Goal: Communication & Community: Connect with others

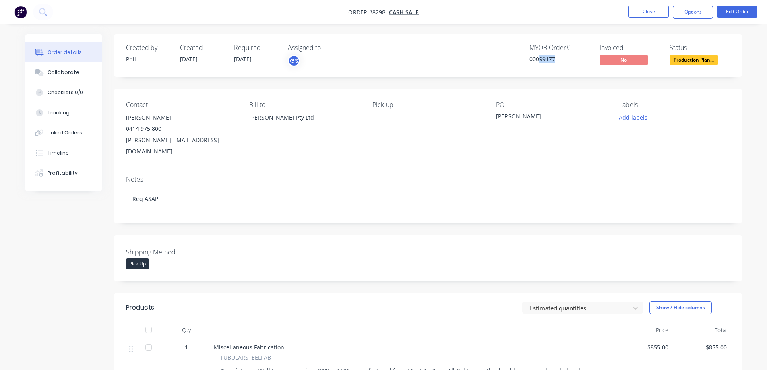
drag, startPoint x: 539, startPoint y: 59, endPoint x: 555, endPoint y: 72, distance: 20.0
click at [555, 72] on div "Created by [PERSON_NAME] Created [DATE] Required [DATE] Assigned to GS MYOB Ord…" at bounding box center [428, 55] width 628 height 43
copy div "99177"
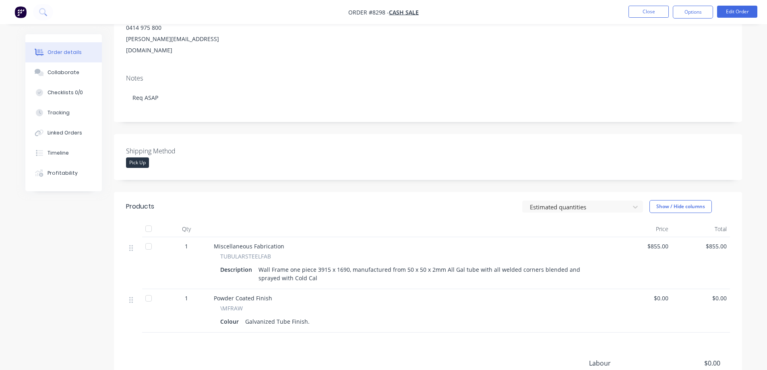
scroll to position [17, 0]
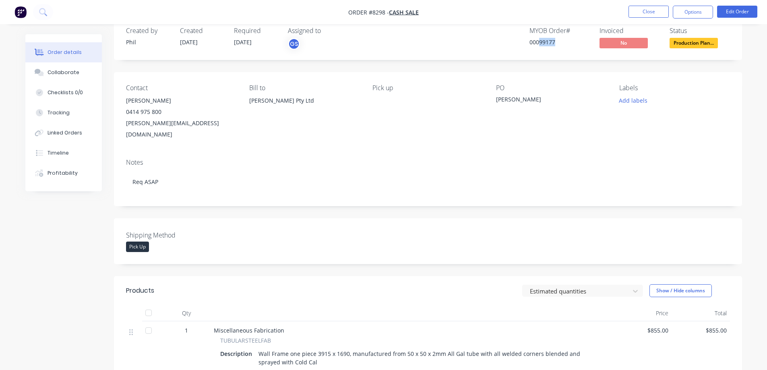
click at [691, 43] on span "Production Plan..." at bounding box center [693, 43] width 48 height 10
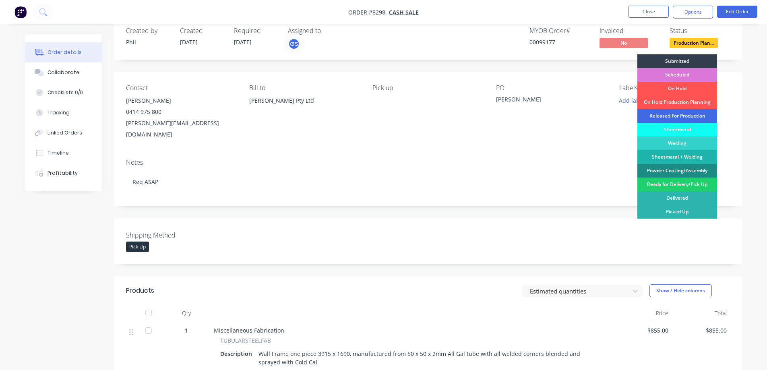
click at [674, 114] on div "Released For Production" at bounding box center [677, 116] width 80 height 14
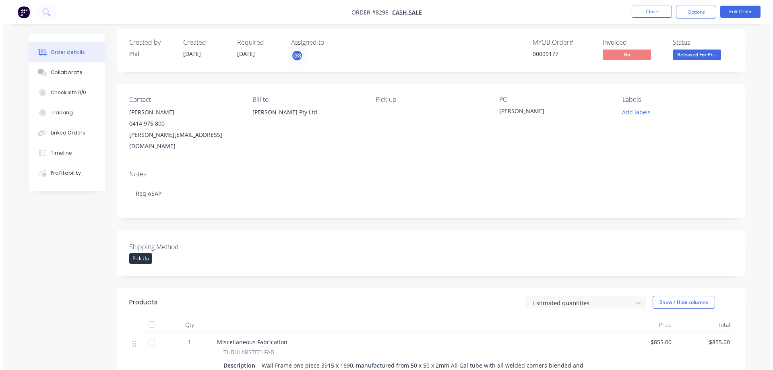
scroll to position [0, 0]
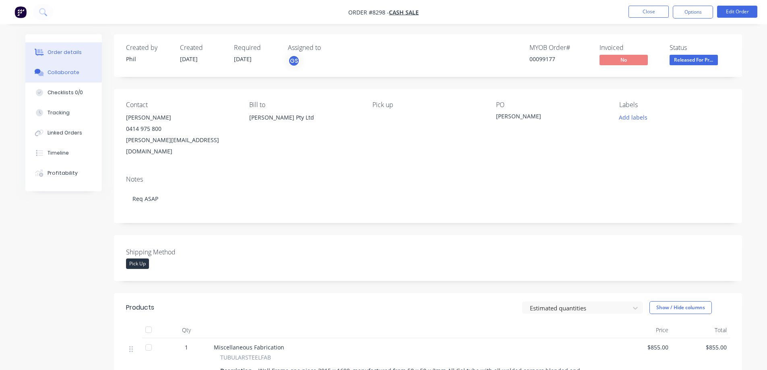
click at [70, 74] on div "Collaborate" at bounding box center [63, 72] width 32 height 7
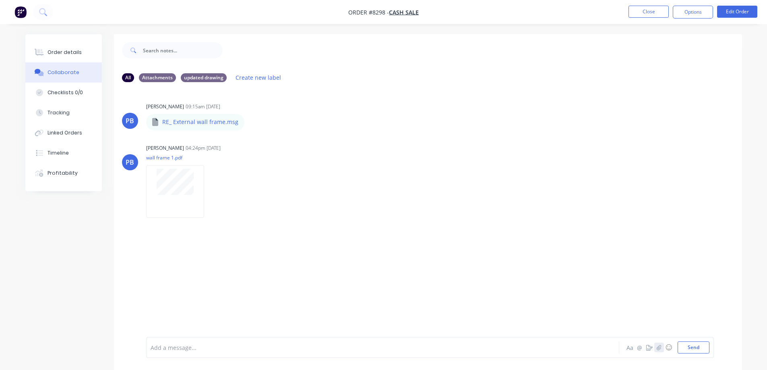
click at [658, 346] on icon "button" at bounding box center [658, 347] width 5 height 6
click at [695, 352] on button "Send" at bounding box center [693, 347] width 32 height 12
click at [647, 8] on button "Close" at bounding box center [648, 12] width 40 height 12
